Goal: Task Accomplishment & Management: Use online tool/utility

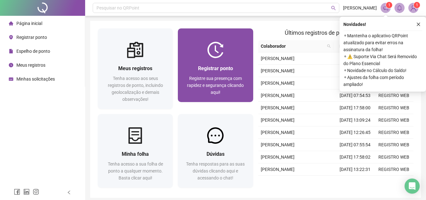
click at [204, 61] on div "Registrar ponto Registre sua presença com rapidez e segurança clicando aqui!" at bounding box center [215, 80] width 75 height 44
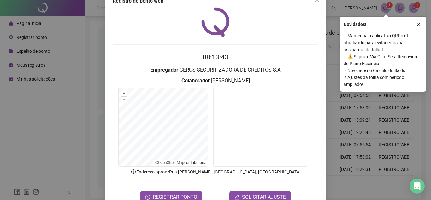
scroll to position [33, 0]
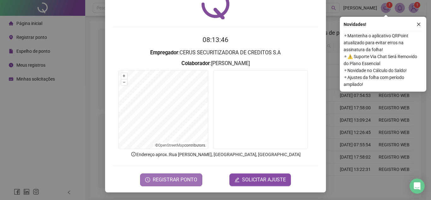
click at [189, 178] on span "REGISTRAR PONTO" at bounding box center [175, 180] width 45 height 8
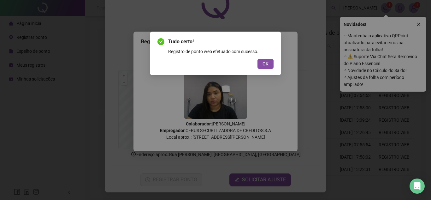
click at [264, 73] on div "Tudo certo! Registro de ponto web efetuado com sucesso. OK" at bounding box center [215, 54] width 131 height 44
click at [266, 66] on span "OK" at bounding box center [266, 63] width 6 height 7
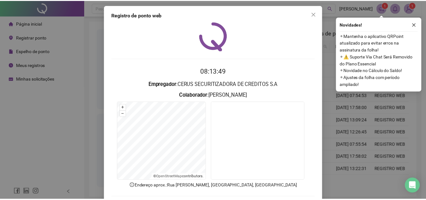
scroll to position [0, 0]
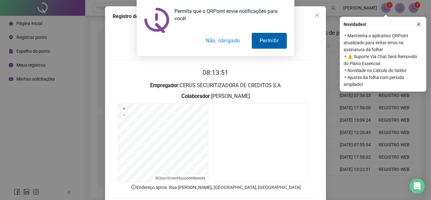
click at [271, 40] on button "Permitir" at bounding box center [269, 41] width 35 height 16
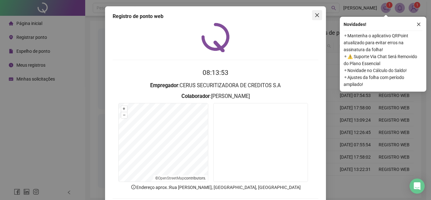
click at [315, 14] on icon "close" at bounding box center [317, 15] width 5 height 5
